Goal: Task Accomplishment & Management: Manage account settings

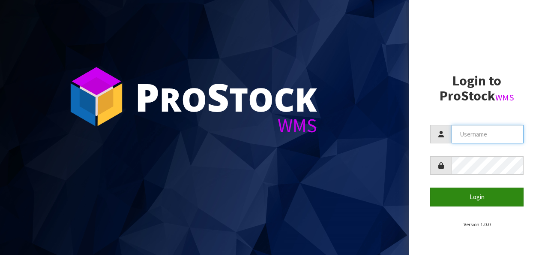
type input "NEOGEN"
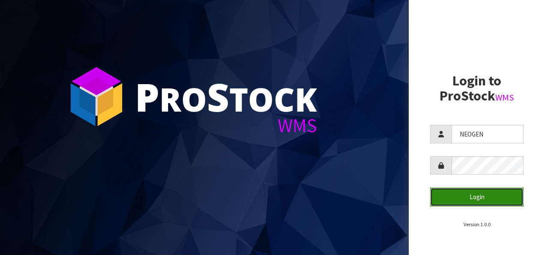
drag, startPoint x: 458, startPoint y: 198, endPoint x: 448, endPoint y: 189, distance: 13.6
click at [458, 198] on button "Login" at bounding box center [476, 196] width 93 height 18
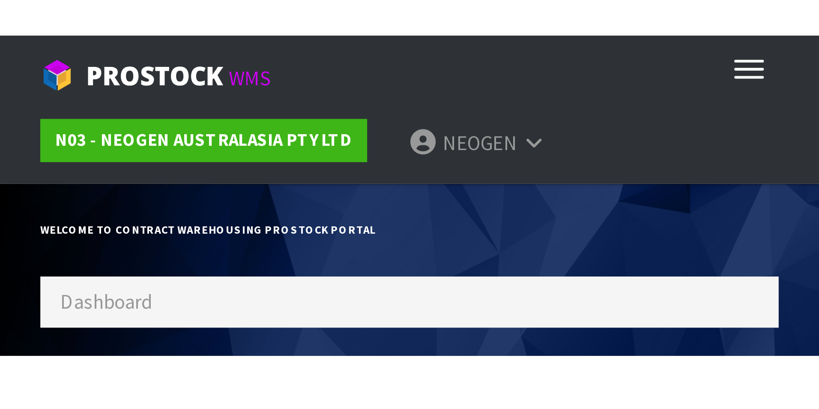
scroll to position [475, 348]
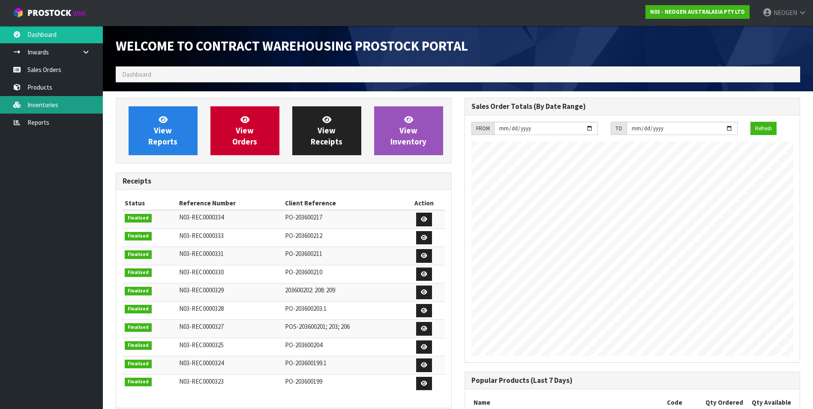
click at [38, 105] on link "Inventories" at bounding box center [51, 105] width 103 height 18
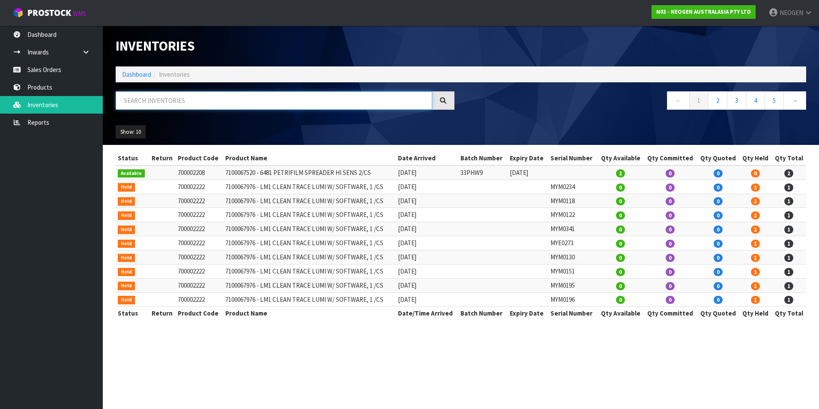
click at [181, 102] on input "text" at bounding box center [274, 100] width 317 height 18
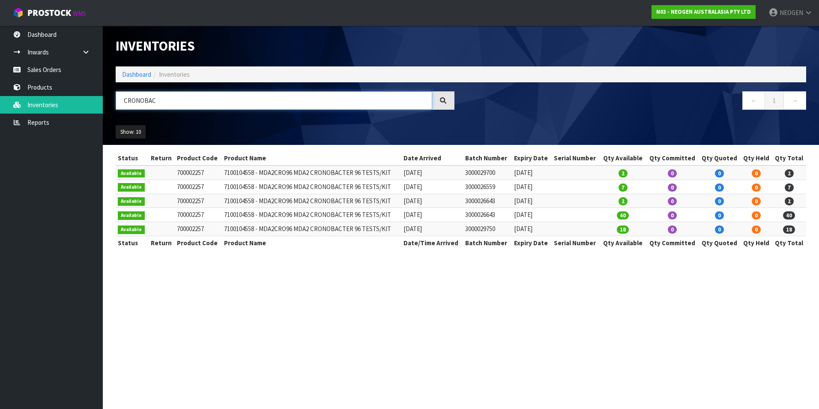
type input "CRONOBAC"
drag, startPoint x: 390, startPoint y: 230, endPoint x: 261, endPoint y: 231, distance: 129.0
click at [261, 231] on td "7100104558 - MDA2CRO96 MDA2 CRONOBACTER 96 TESTS/KIT" at bounding box center [312, 229] width 180 height 14
copy td "MDA2CRO96 MDA2 CRONOBACTER 96 TESTS/KIT"
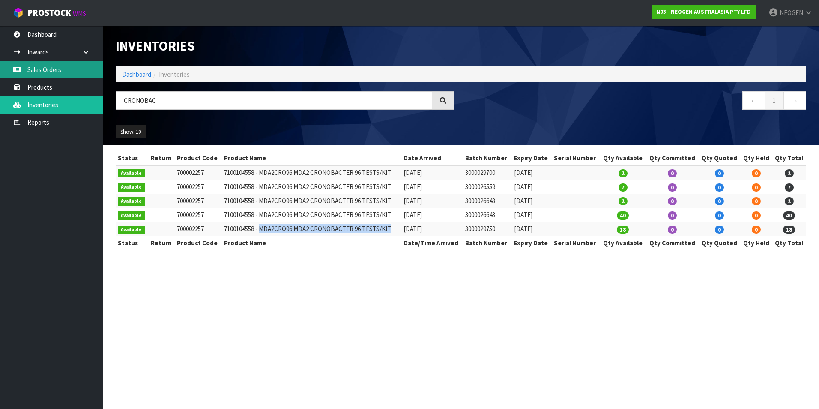
click at [39, 71] on link "Sales Orders" at bounding box center [51, 70] width 103 height 18
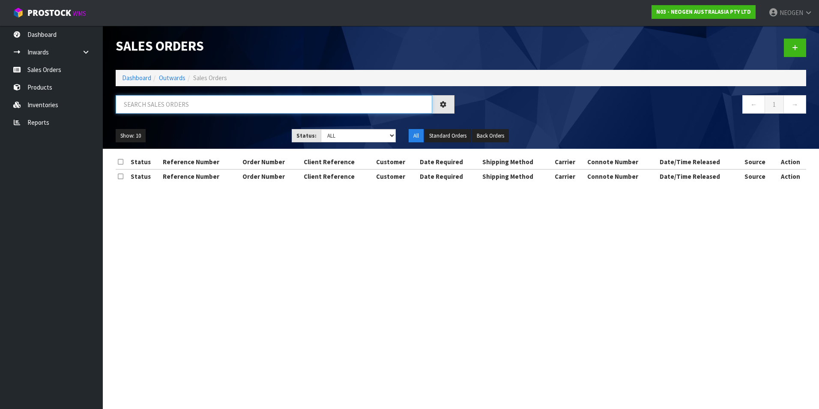
click at [172, 109] on input "text" at bounding box center [274, 104] width 317 height 18
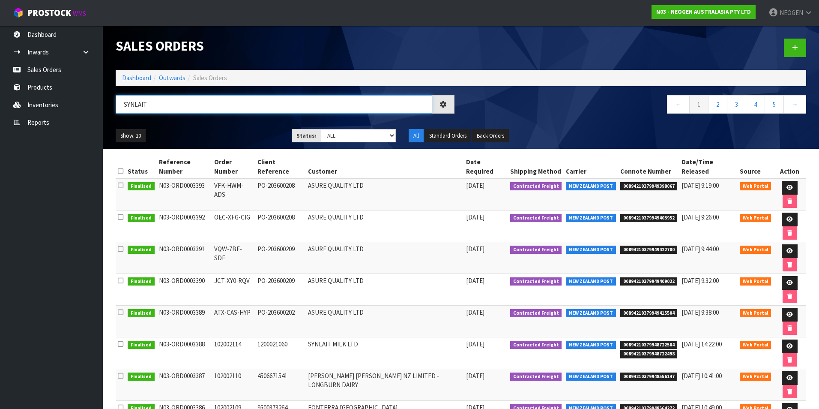
type input "SYNLAIT"
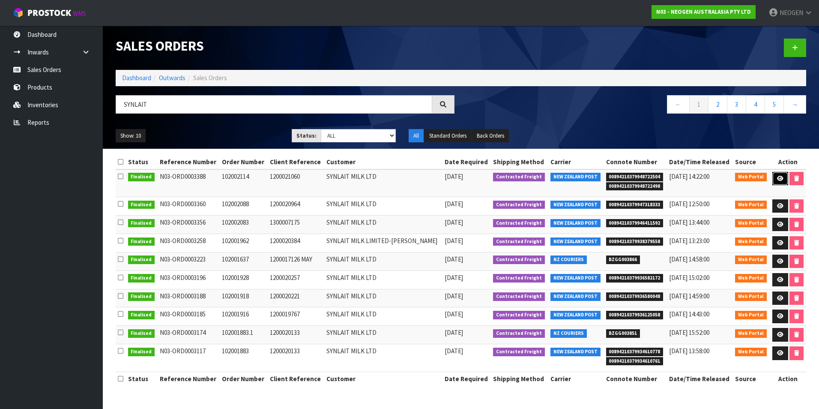
click at [545, 178] on icon at bounding box center [780, 179] width 6 height 6
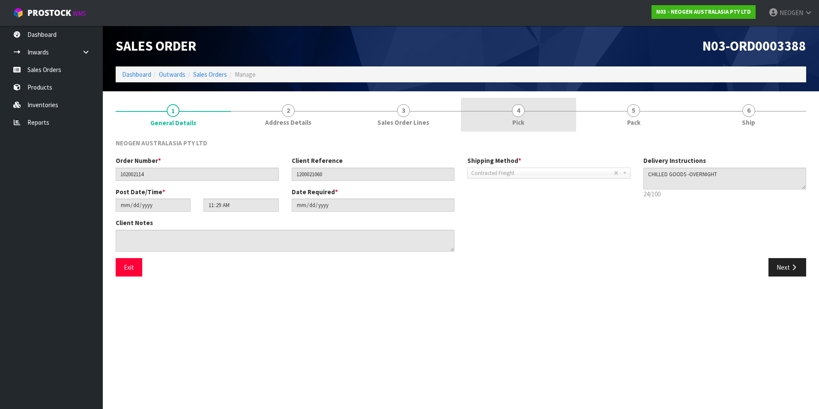
click at [517, 113] on span "4" at bounding box center [518, 110] width 13 height 13
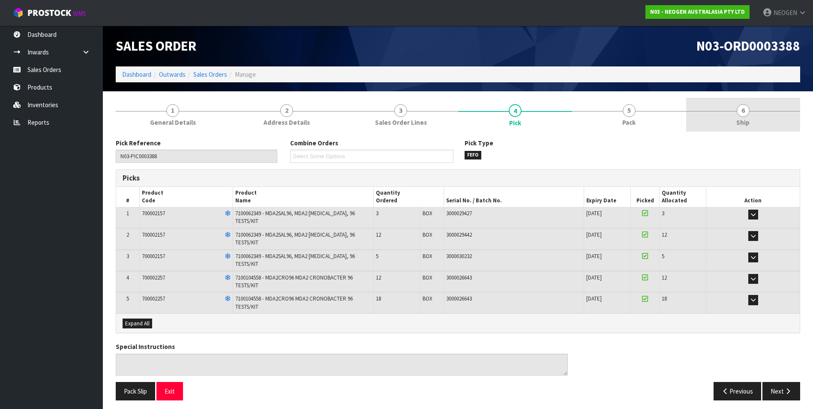
click at [545, 110] on span "6" at bounding box center [743, 110] width 13 height 13
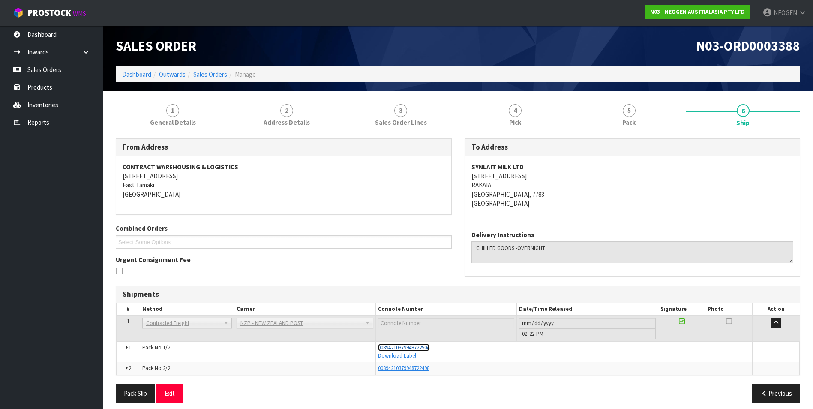
click at [396, 254] on span "00894210379948722504" at bounding box center [403, 347] width 51 height 7
click at [397, 254] on span "00894210379948722498" at bounding box center [403, 367] width 51 height 7
click at [388, 254] on span "00894210379948722498" at bounding box center [403, 367] width 51 height 7
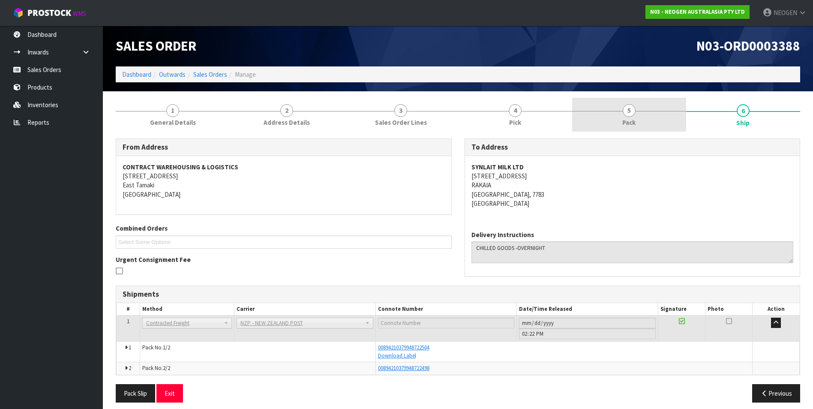
click at [545, 115] on span "5" at bounding box center [629, 110] width 13 height 13
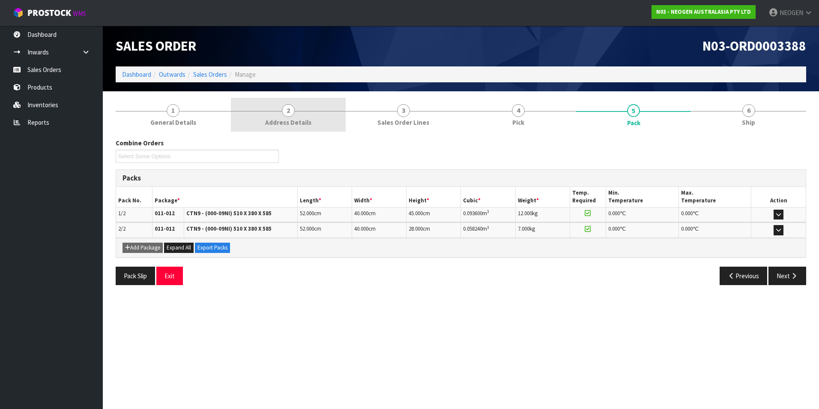
click at [282, 114] on link "2 Address Details" at bounding box center [288, 115] width 115 height 34
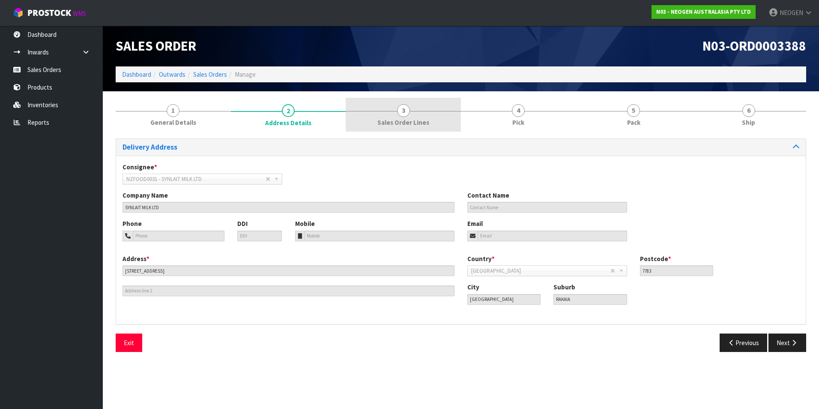
click at [404, 113] on span "3" at bounding box center [403, 110] width 13 height 13
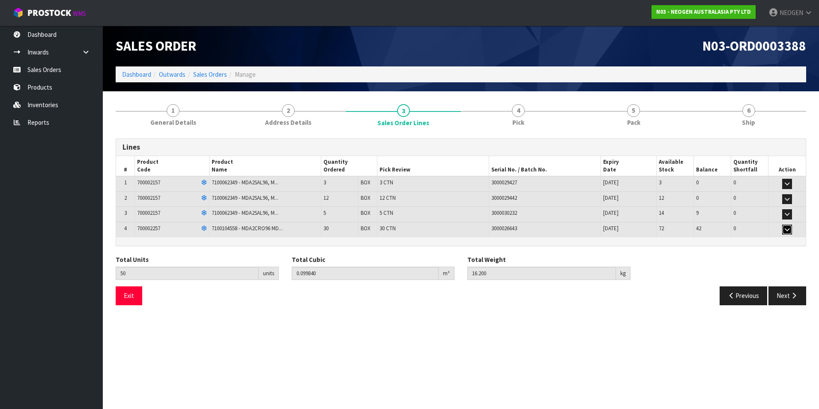
click at [545, 229] on icon "button" at bounding box center [787, 230] width 5 height 6
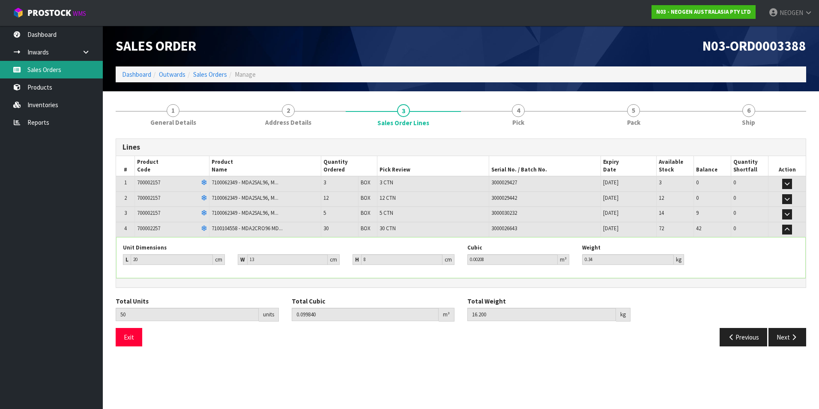
drag, startPoint x: 33, startPoint y: 71, endPoint x: 39, endPoint y: 77, distance: 8.2
click at [33, 71] on link "Sales Orders" at bounding box center [51, 70] width 103 height 18
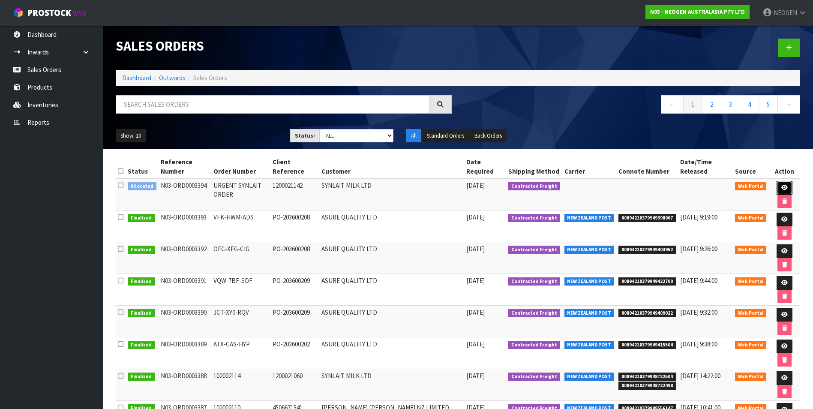
click at [545, 187] on icon at bounding box center [784, 188] width 6 height 6
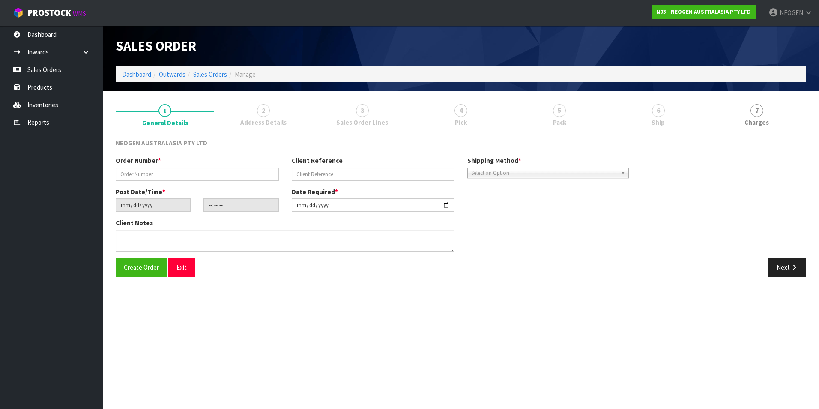
type input "URGENT SYNLAIT ORDER"
type input "1200021142"
type input "[DATE]"
type input "10:41:00.000"
type input "[DATE]"
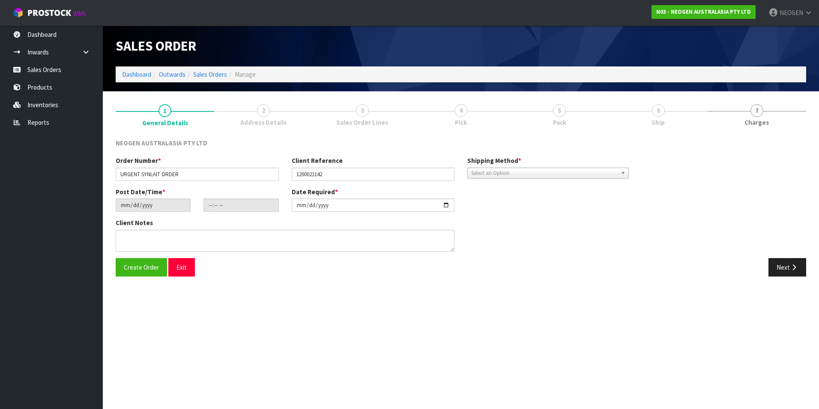
type textarea "HOLD SENDINGUNTIL FREIGHT AGREED"
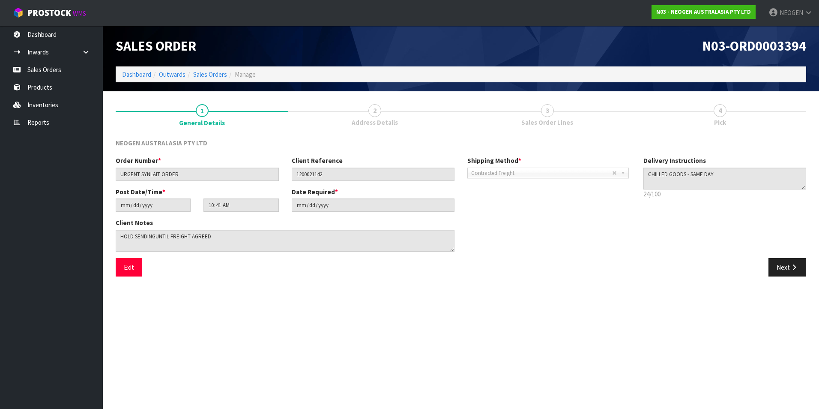
click at [375, 115] on span "2" at bounding box center [375, 110] width 13 height 13
click at [367, 111] on link "2 Address Details" at bounding box center [374, 115] width 173 height 34
click at [545, 254] on button "Next" at bounding box center [788, 267] width 38 height 18
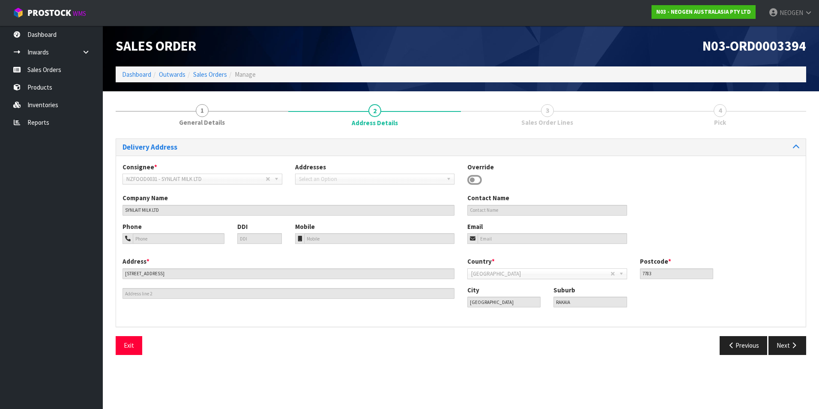
click at [545, 113] on span "3" at bounding box center [547, 110] width 13 height 13
click at [545, 254] on button "Next" at bounding box center [788, 345] width 38 height 18
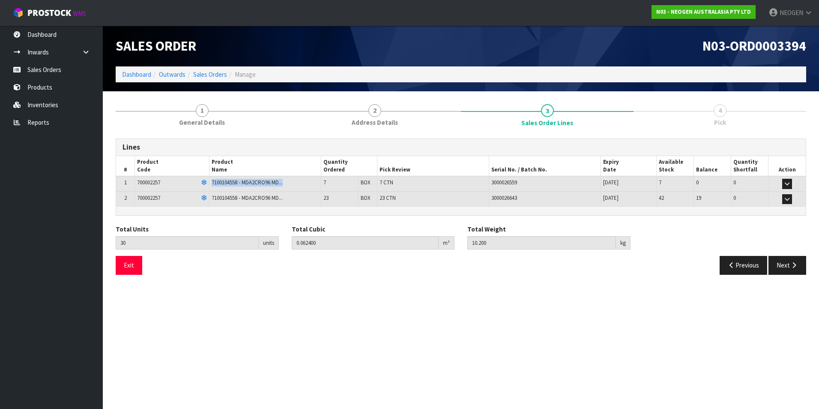
drag, startPoint x: 212, startPoint y: 182, endPoint x: 300, endPoint y: 188, distance: 88.0
click at [300, 188] on td "7100104558 - MDA2CRO96 MD..." at bounding box center [266, 183] width 112 height 15
drag, startPoint x: 300, startPoint y: 188, endPoint x: 264, endPoint y: 183, distance: 36.7
click at [264, 183] on span "7100104558 - MDA2CRO96 MD..." at bounding box center [247, 182] width 71 height 7
drag, startPoint x: 241, startPoint y: 182, endPoint x: 238, endPoint y: 164, distance: 18.2
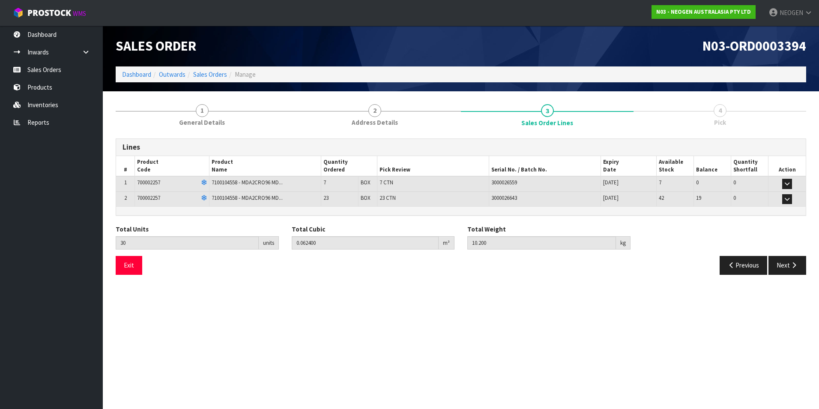
drag, startPoint x: 238, startPoint y: 164, endPoint x: 542, endPoint y: 333, distance: 348.1
click at [545, 254] on section "Edit Sales Order N03-ORD0003394 Dashboard Outwards Sales Orders Manage Sales Or…" at bounding box center [409, 204] width 819 height 409
click at [545, 108] on span "4" at bounding box center [720, 110] width 13 height 13
click at [545, 254] on button "Next" at bounding box center [788, 265] width 38 height 18
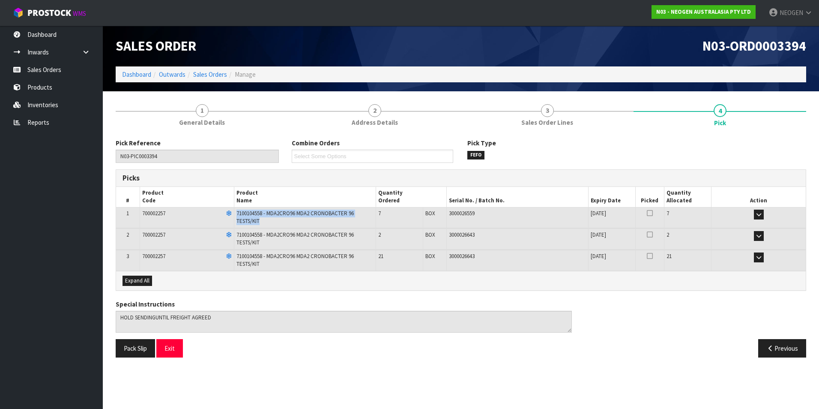
drag, startPoint x: 268, startPoint y: 221, endPoint x: 234, endPoint y: 211, distance: 36.1
click at [234, 211] on tr "1 700002257 7100104558 - MDA2CRO96 MDA2 CRONOBACTER 96 TESTS/KIT 7 BOX 7 CTN 30…" at bounding box center [461, 217] width 690 height 21
drag, startPoint x: 234, startPoint y: 211, endPoint x: 248, endPoint y: 215, distance: 14.8
copy tr "7100104558 - MDA2CRO96 MDA2 CRONOBACTER 96 TESTS/KIT"
